Goal: Transaction & Acquisition: Purchase product/service

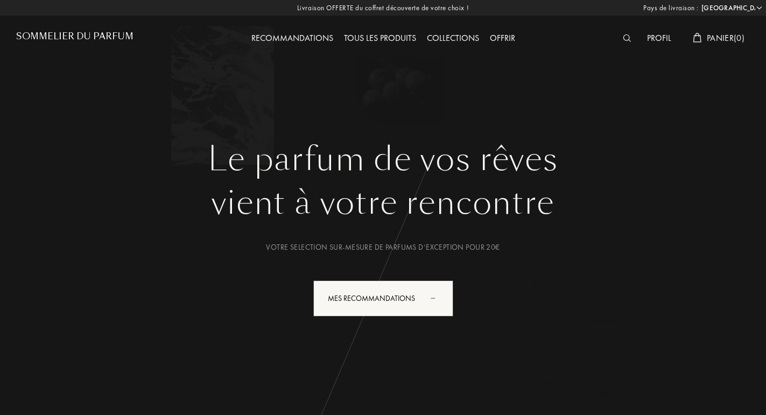
select select "FR"
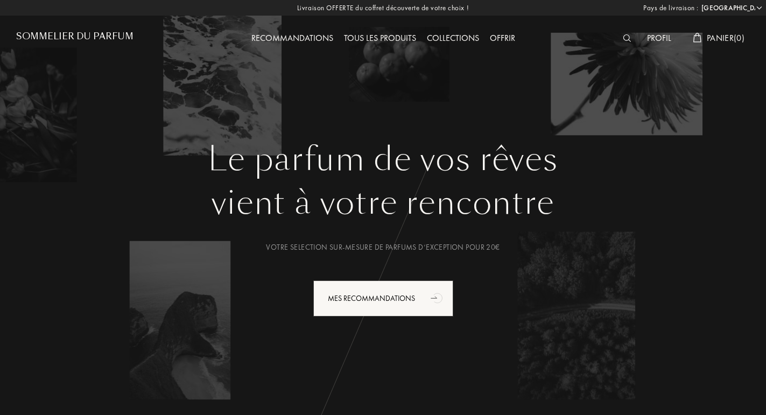
click at [365, 39] on div "Tous les produits" at bounding box center [379, 39] width 83 height 14
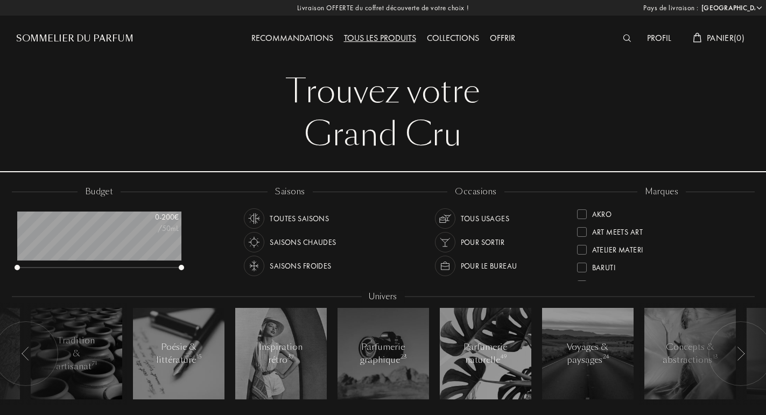
select select "FR"
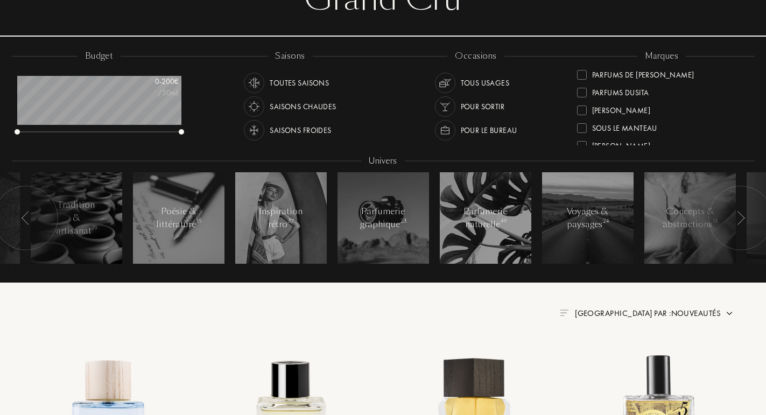
scroll to position [360, 0]
click at [585, 112] on div at bounding box center [582, 114] width 10 height 10
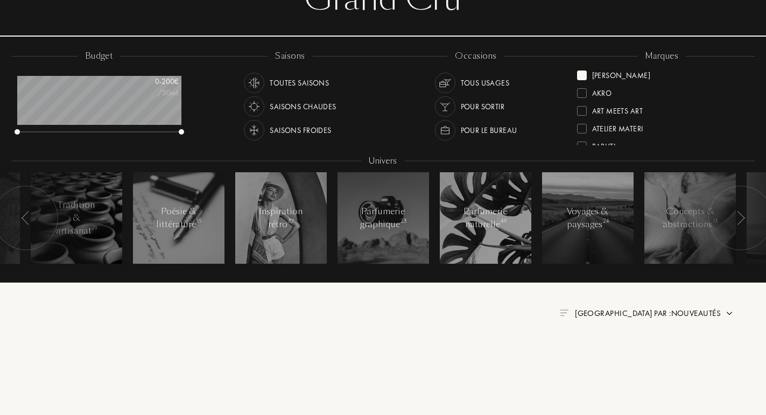
scroll to position [0, 0]
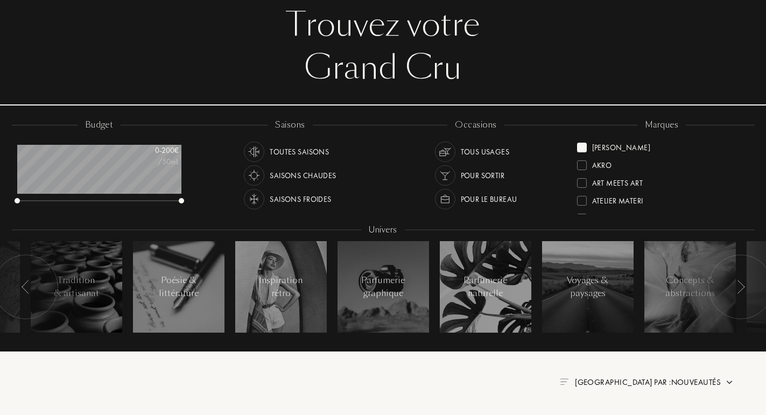
scroll to position [66, 0]
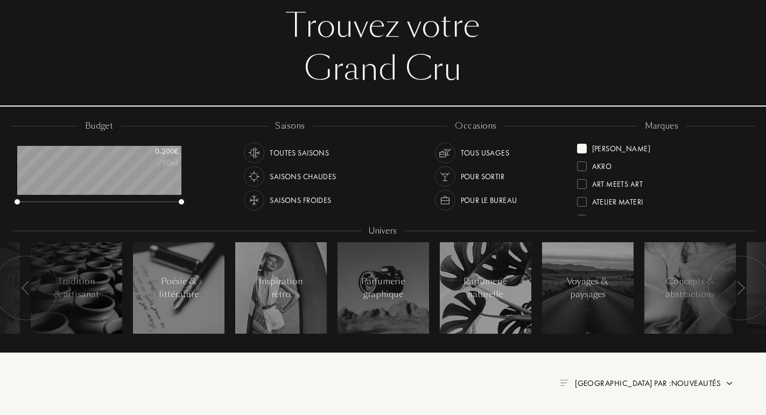
click at [583, 147] on div at bounding box center [582, 149] width 10 height 10
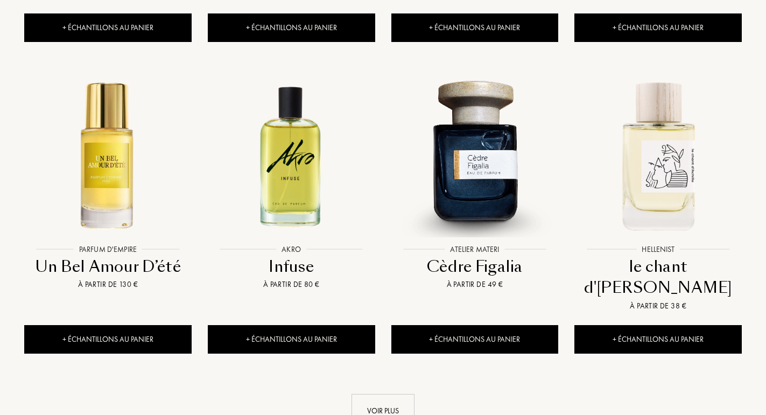
scroll to position [1038, 0]
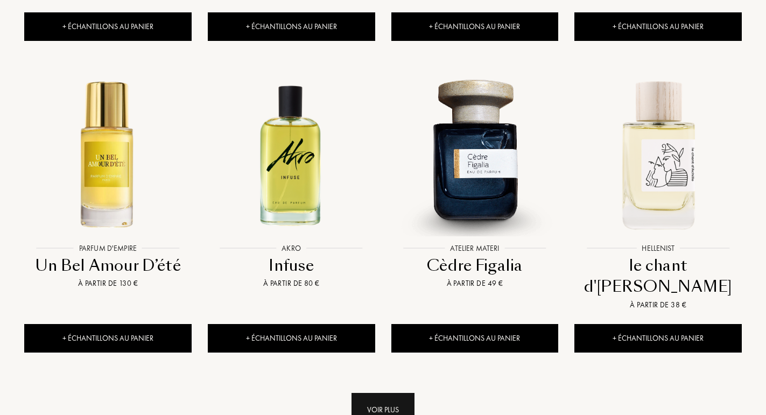
click at [371, 393] on div "Voir plus" at bounding box center [382, 410] width 63 height 34
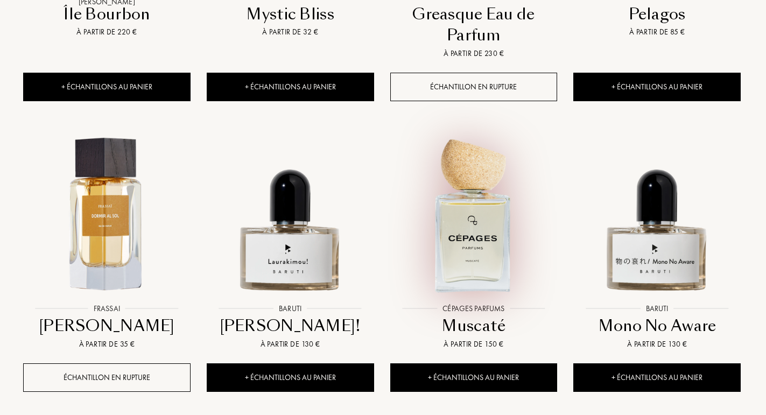
scroll to position [1975, 1]
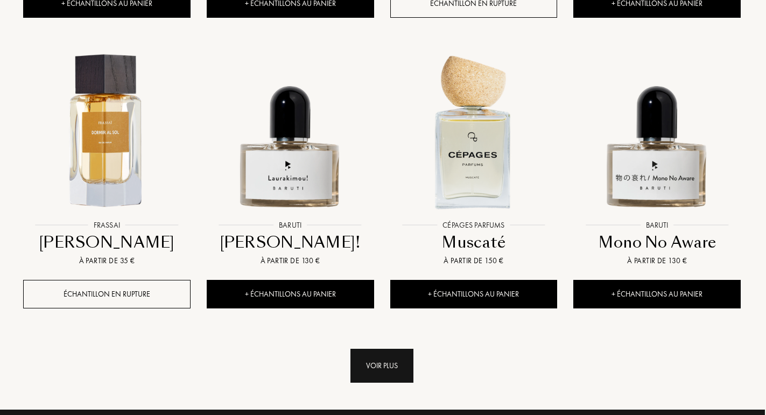
click at [388, 349] on div "Voir plus" at bounding box center [381, 366] width 63 height 34
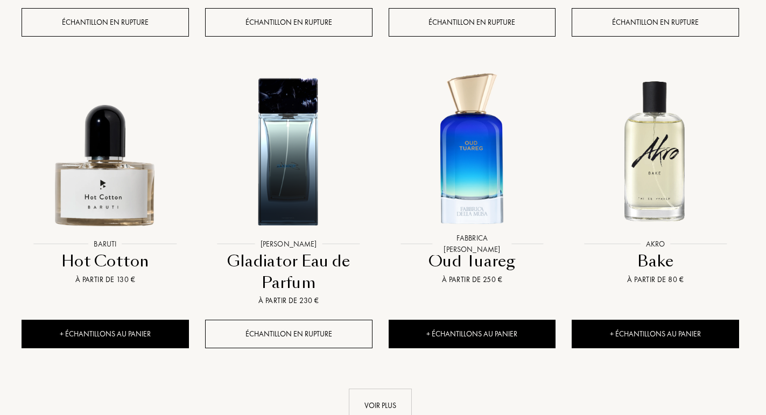
scroll to position [2869, 3]
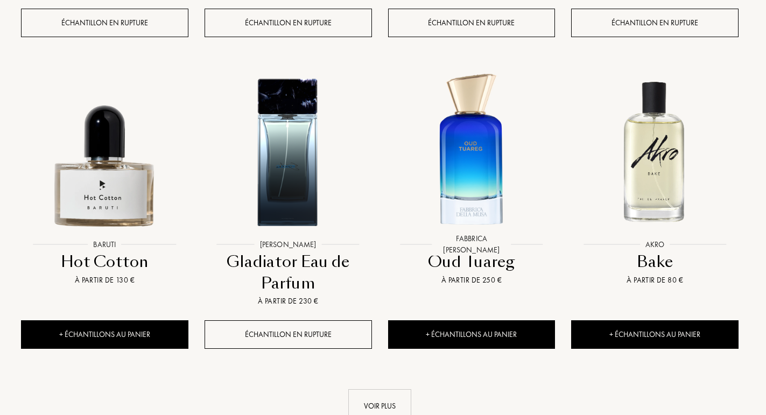
click at [370, 389] on div "Voir plus" at bounding box center [379, 406] width 63 height 34
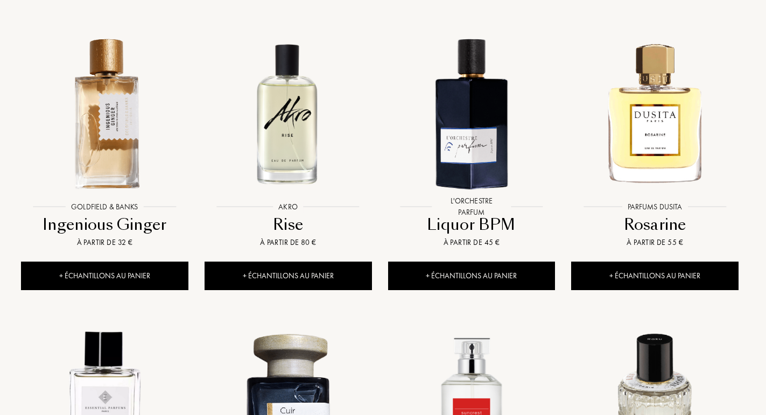
scroll to position [3215, 3]
